Goal: Download file/media

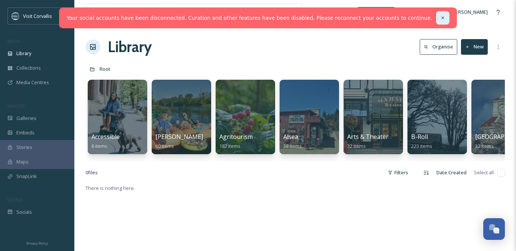
click at [442, 17] on icon at bounding box center [443, 17] width 3 height 3
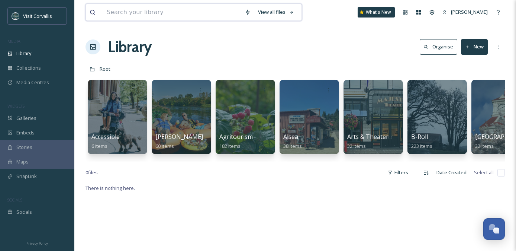
click at [218, 14] on input at bounding box center [172, 12] width 138 height 16
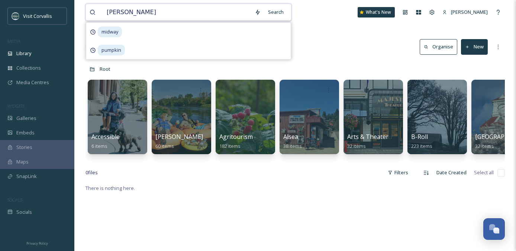
type input "marys peak"
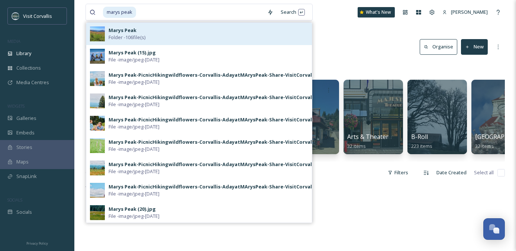
click at [212, 33] on div "Marys Peak Folder - 106 file(s)" at bounding box center [209, 34] width 200 height 14
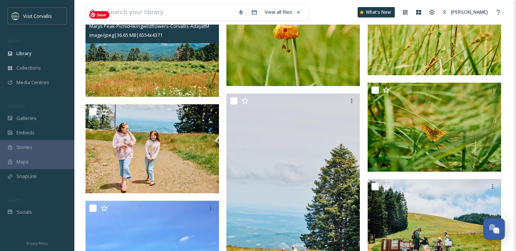
scroll to position [3377, 0]
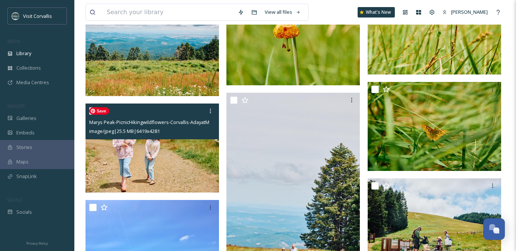
click at [176, 157] on img at bounding box center [153, 147] width 134 height 89
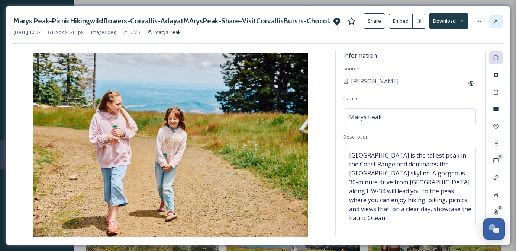
click at [493, 19] on div at bounding box center [496, 21] width 13 height 13
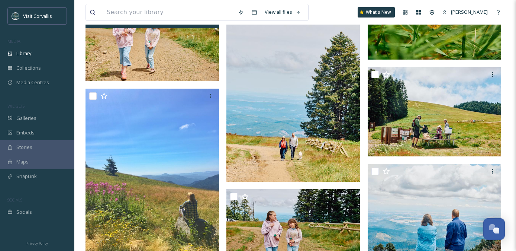
scroll to position [3490, 0]
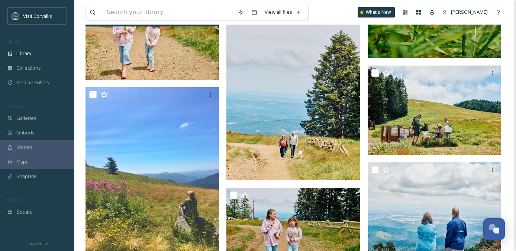
click at [305, 146] on img at bounding box center [294, 80] width 134 height 200
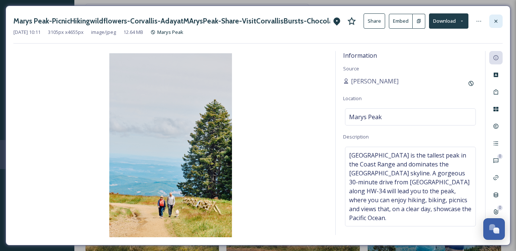
click at [497, 20] on icon at bounding box center [496, 20] width 3 height 3
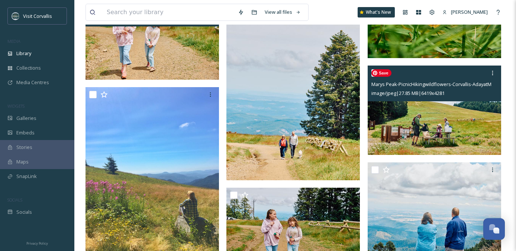
click at [433, 109] on img at bounding box center [435, 109] width 134 height 89
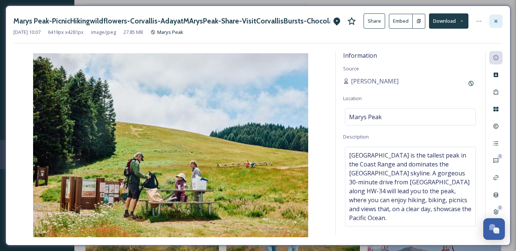
click at [496, 19] on icon at bounding box center [496, 21] width 6 height 6
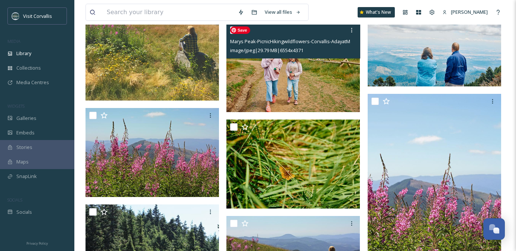
scroll to position [3655, 0]
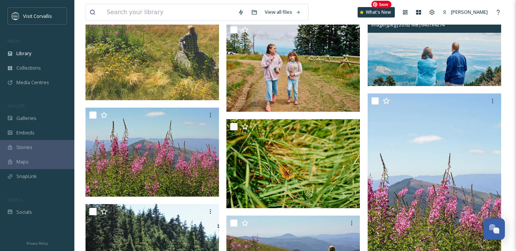
click at [408, 64] on img at bounding box center [435, 41] width 134 height 89
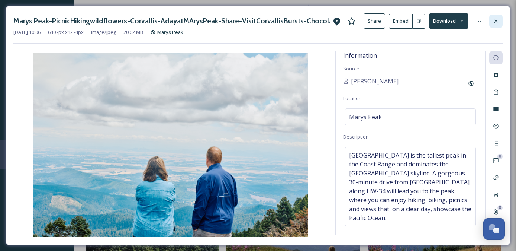
click at [495, 20] on icon at bounding box center [496, 21] width 6 height 6
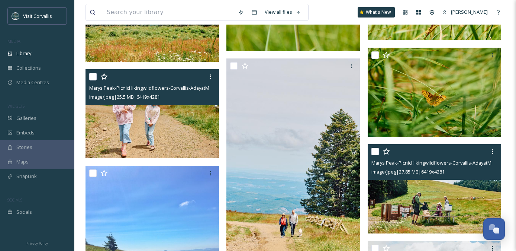
scroll to position [3407, 0]
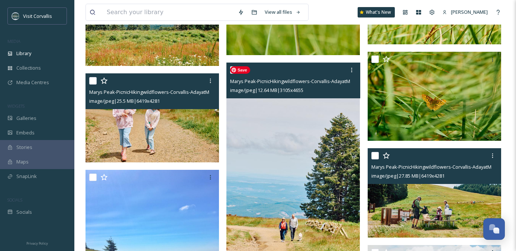
click at [314, 151] on img at bounding box center [294, 162] width 134 height 200
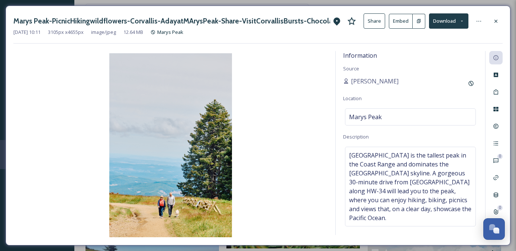
click at [445, 21] on button "Download" at bounding box center [448, 20] width 39 height 15
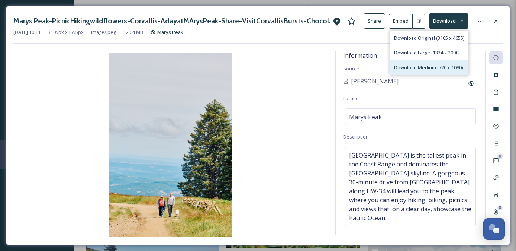
click at [410, 66] on span "Download Medium (720 x 1080)" at bounding box center [428, 67] width 69 height 7
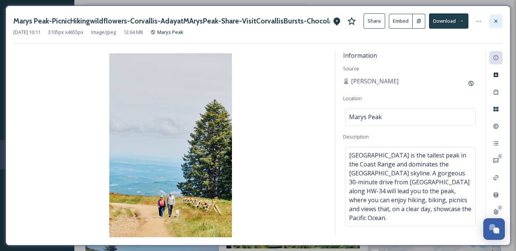
click at [497, 21] on icon at bounding box center [496, 21] width 6 height 6
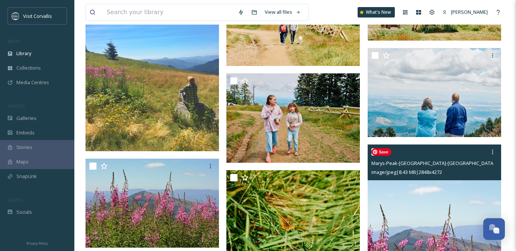
scroll to position [3623, 0]
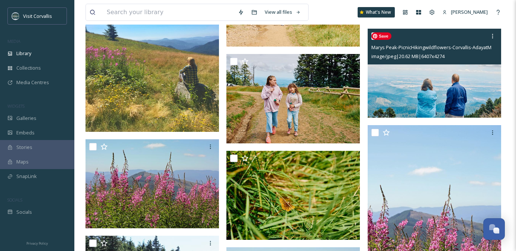
click at [428, 94] on img at bounding box center [435, 73] width 134 height 89
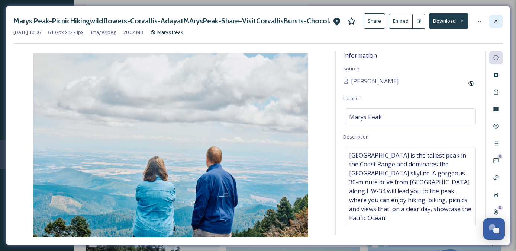
click at [493, 20] on div at bounding box center [496, 21] width 13 height 13
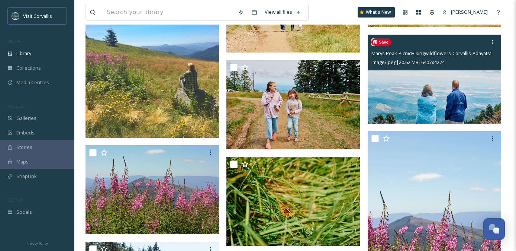
scroll to position [3617, 0]
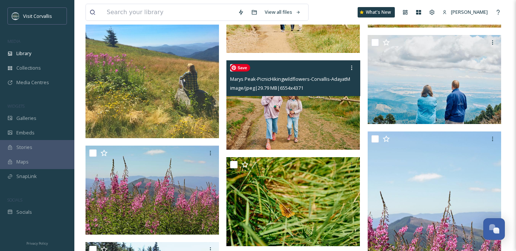
click at [334, 116] on img at bounding box center [294, 104] width 134 height 89
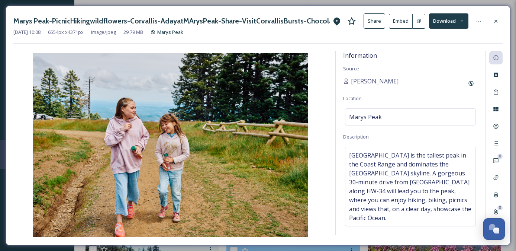
click at [451, 20] on button "Download" at bounding box center [448, 20] width 39 height 15
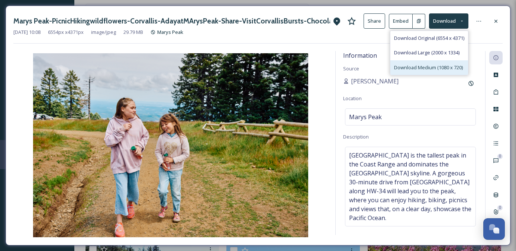
click at [430, 65] on span "Download Medium (1080 x 720)" at bounding box center [428, 67] width 69 height 7
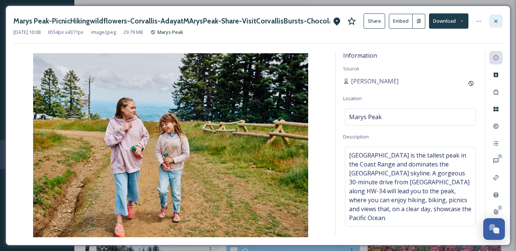
click at [498, 20] on icon at bounding box center [496, 21] width 6 height 6
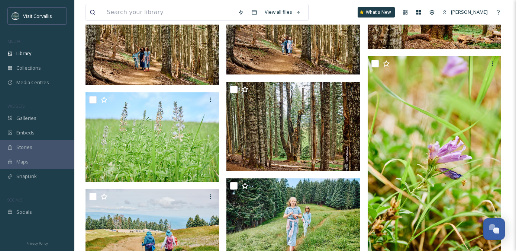
scroll to position [2847, 0]
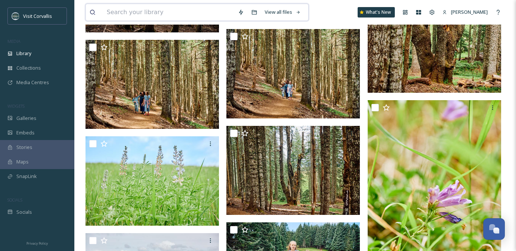
click at [185, 13] on input at bounding box center [168, 12] width 131 height 16
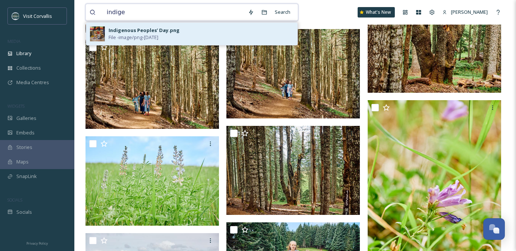
type input "indige"
click at [188, 33] on div "Indigenous Peoples’ Day.png File - image/png - [DATE]" at bounding box center [201, 34] width 185 height 14
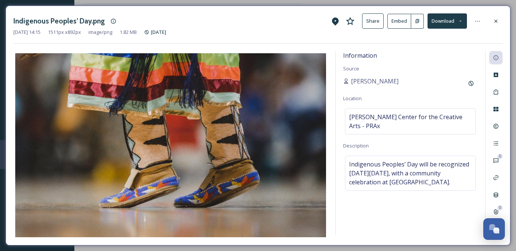
click at [448, 20] on button "Download" at bounding box center [447, 20] width 39 height 15
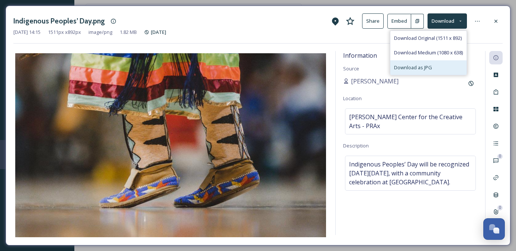
click at [414, 67] on span "Download as JPG" at bounding box center [413, 67] width 38 height 7
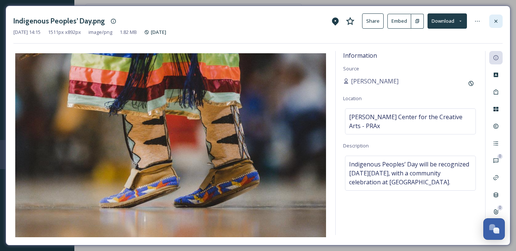
click at [494, 20] on icon at bounding box center [496, 21] width 6 height 6
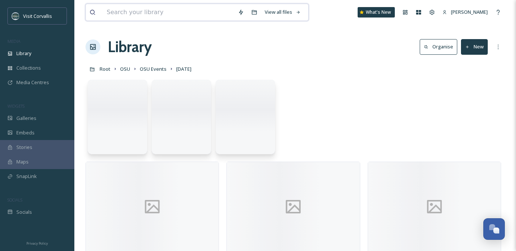
click at [169, 13] on input at bounding box center [168, 12] width 131 height 16
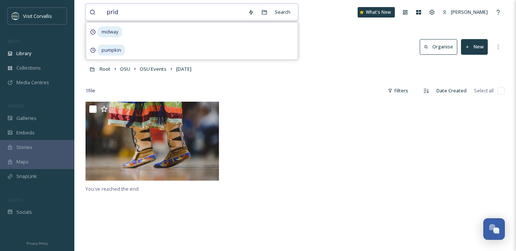
type input "pride"
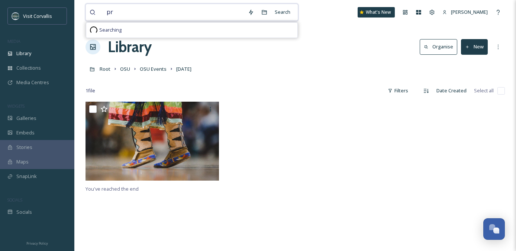
type input "p"
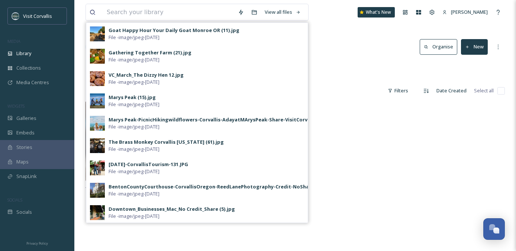
click at [355, 54] on div "Library Organise New" at bounding box center [296, 47] width 420 height 22
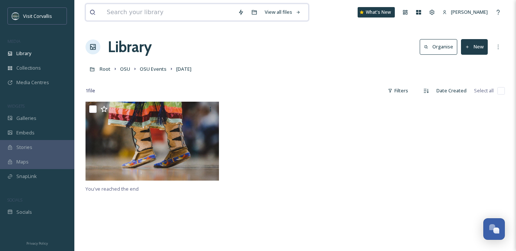
click at [161, 14] on input at bounding box center [168, 12] width 131 height 16
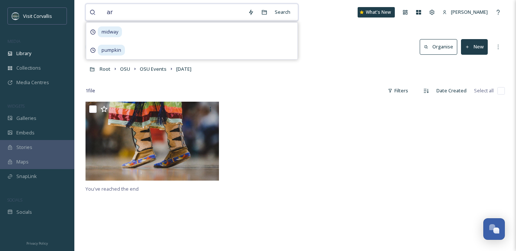
type input "art"
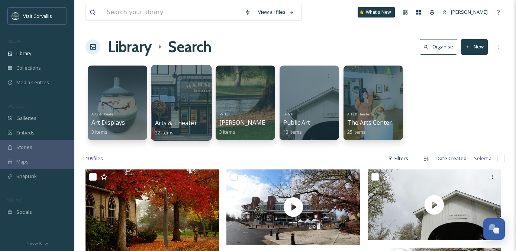
click at [190, 100] on div at bounding box center [181, 103] width 61 height 76
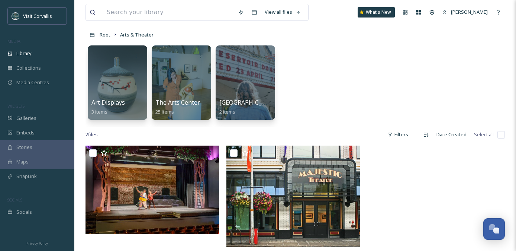
scroll to position [33, 0]
